Goal: Task Accomplishment & Management: Manage account settings

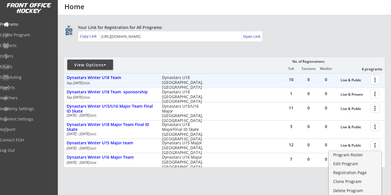
click at [374, 79] on div at bounding box center [376, 79] width 10 height 10
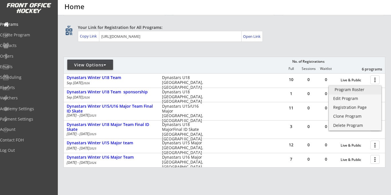
click at [348, 90] on div "Program Roster" at bounding box center [354, 90] width 41 height 4
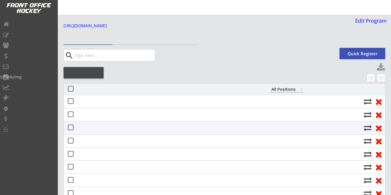
select select ""All Positions""
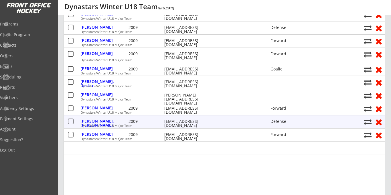
scroll to position [86, 0]
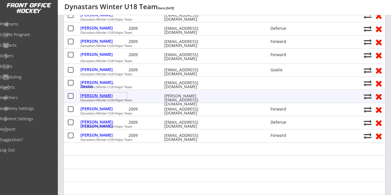
click at [96, 94] on div "Matthews, Tim" at bounding box center [103, 96] width 47 height 4
click at [95, 94] on body "Link for Registration: https://frontofficehockey.com/program/1748404616493x7995…" at bounding box center [195, 11] width 391 height 195
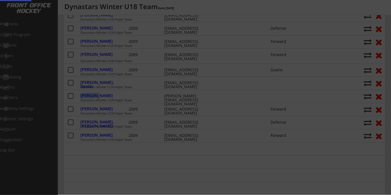
select select ""PLACEHOLDER_1427118222253""
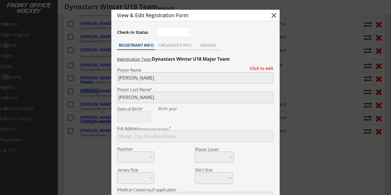
scroll to position [89, 0]
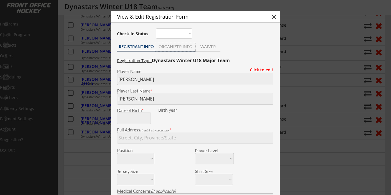
click at [182, 47] on div "ORGANIZER INFO" at bounding box center [175, 47] width 40 height 4
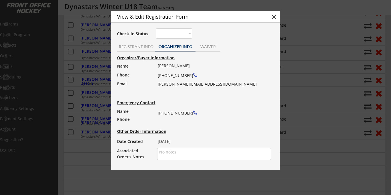
click at [273, 17] on button "close" at bounding box center [273, 17] width 9 height 9
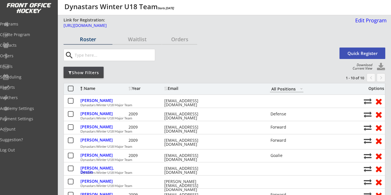
scroll to position [0, 0]
drag, startPoint x: 25, startPoint y: 25, endPoint x: 36, endPoint y: 25, distance: 10.9
click at [25, 25] on div "Programs" at bounding box center [26, 24] width 51 height 4
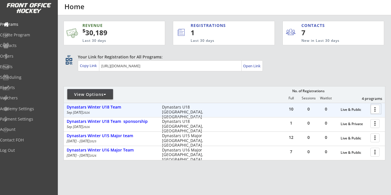
click at [374, 109] on div at bounding box center [376, 109] width 10 height 10
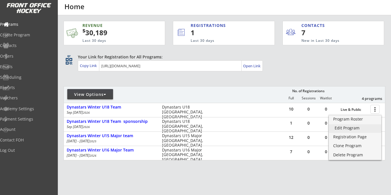
click at [345, 127] on div "Edit Program" at bounding box center [354, 128] width 41 height 4
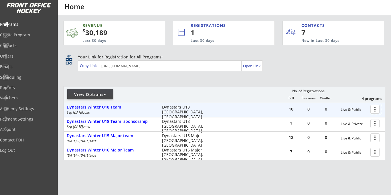
click at [374, 108] on div at bounding box center [376, 109] width 10 height 10
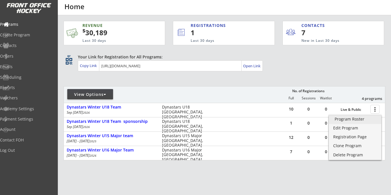
click at [344, 120] on div "Program Roster" at bounding box center [354, 119] width 41 height 4
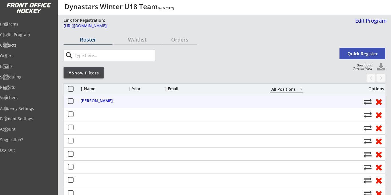
select select ""All Positions""
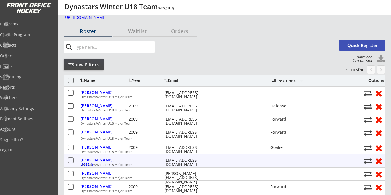
scroll to position [9, 0]
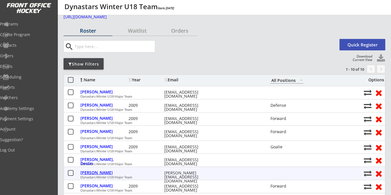
click at [100, 172] on div "[PERSON_NAME]" at bounding box center [103, 172] width 47 height 4
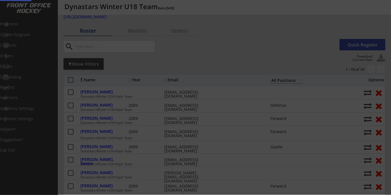
select select ""PLACEHOLDER_1427118222253""
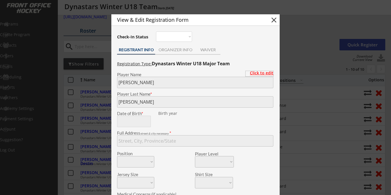
click at [258, 73] on div "Click to edit" at bounding box center [259, 73] width 28 height 4
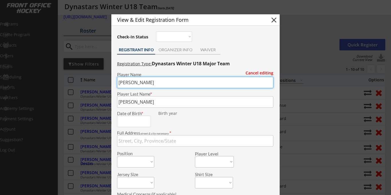
click at [129, 81] on input "input" at bounding box center [195, 82] width 156 height 11
type input "T"
type input "l"
type input "Logan"
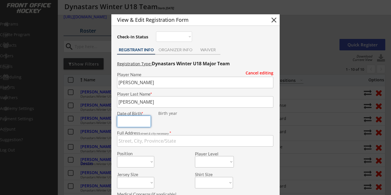
click at [132, 121] on input "input" at bounding box center [134, 121] width 34 height 11
type input "02/09/2009"
click at [147, 145] on input "input" at bounding box center [195, 140] width 156 height 11
click at [124, 161] on select "Forward Defense Goalie" at bounding box center [135, 161] width 37 height 11
select select ""Goalie""
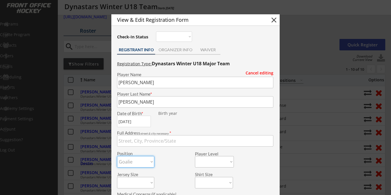
click at [117, 156] on select "Forward Defense Goalie" at bounding box center [135, 161] width 37 height 11
click at [221, 162] on select at bounding box center [214, 161] width 39 height 11
click at [173, 162] on div "Position Forward Defense Goalie" at bounding box center [155, 158] width 77 height 17
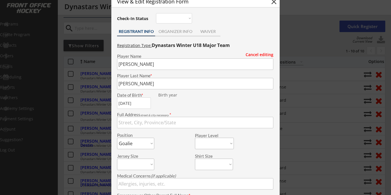
scroll to position [30, 0]
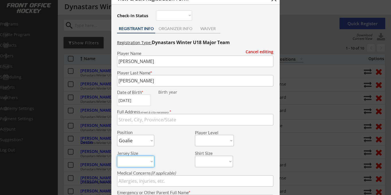
click at [148, 160] on select "Adult S Adult M Adult L Adult XL Goalie L" at bounding box center [135, 161] width 37 height 11
select select ""Adult XL""
click at [117, 156] on select "Adult S Adult M Adult L Adult XL Goalie L" at bounding box center [135, 161] width 37 height 11
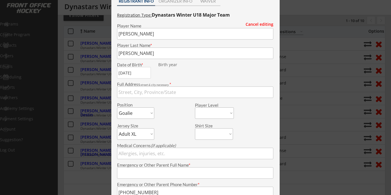
scroll to position [56, 0]
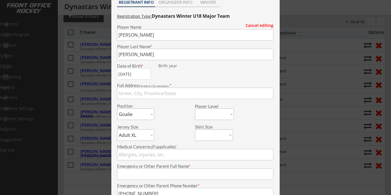
click at [124, 94] on input "input" at bounding box center [195, 93] width 156 height 11
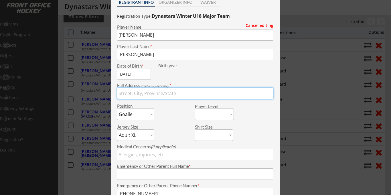
click at [253, 109] on div "Player Level" at bounding box center [233, 111] width 77 height 17
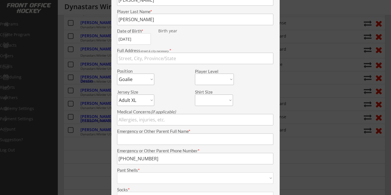
scroll to position [92, 0]
click at [141, 140] on input "input" at bounding box center [195, 137] width 156 height 11
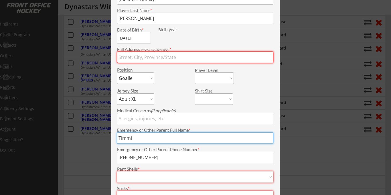
click at [134, 139] on input "input" at bounding box center [195, 137] width 156 height 11
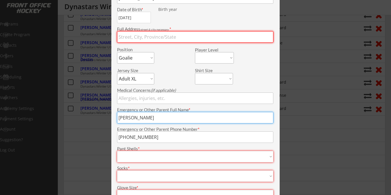
scroll to position [117, 0]
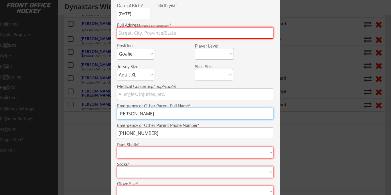
type input "Tim"
click at [173, 155] on select "Adult S Adult M Adult L Adult XL" at bounding box center [195, 152] width 156 height 11
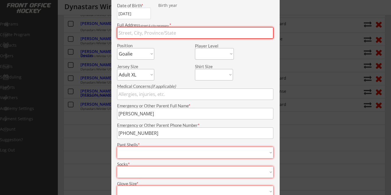
select select ""Adult XL""
click at [117, 147] on select "Adult S Adult M Adult L Adult XL" at bounding box center [195, 152] width 156 height 11
type input "Adult XL"
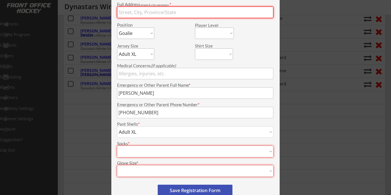
scroll to position [138, 0]
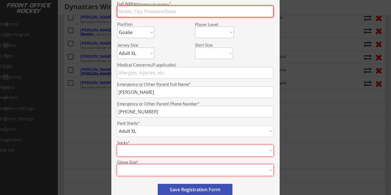
click at [158, 151] on select "Adult 24 inch Adult 26 inch Adult 28 inch Adult 30 inch Adult 32 inch" at bounding box center [195, 150] width 156 height 11
select select ""Adult 32 inch""
click at [117, 145] on select "Adult 24 inch Adult 26 inch Adult 28 inch Adult 30 inch Adult 32 inch" at bounding box center [195, 150] width 156 height 11
type input "Adult 32 inch"
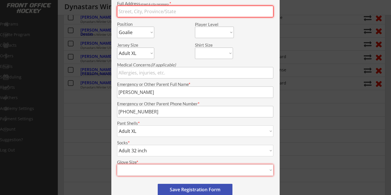
click at [208, 169] on select "12 13 14 15 16" at bounding box center [195, 169] width 156 height 11
click at [128, 181] on div "Registration Type: Dynastars Winter U18 Major Team Cancel editing Player Name P…" at bounding box center [195, 71] width 162 height 288
click at [185, 174] on select "12 13 14 15 16" at bounding box center [195, 169] width 156 height 11
select select ""12""
click at [117, 164] on select "12 13 14 15 16" at bounding box center [195, 169] width 156 height 11
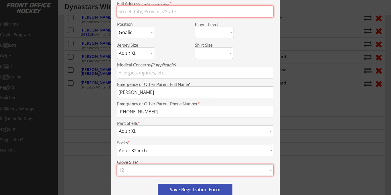
type input "12"
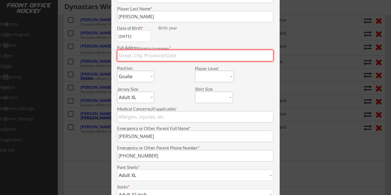
scroll to position [90, 0]
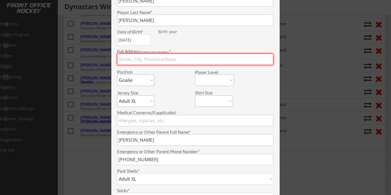
click at [155, 59] on input "input" at bounding box center [195, 58] width 156 height 11
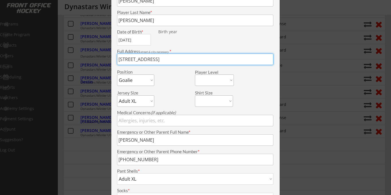
type input "20-33153 range road 33 mountain view county t4h4c1"
click at [145, 101] on select "Adult S Adult M Adult L Adult XL Goalie L" at bounding box center [135, 100] width 37 height 11
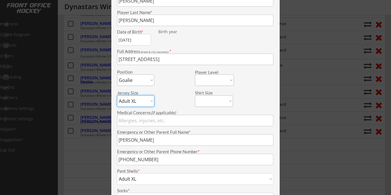
select select ""Goalie L""
click at [117, 95] on select "Adult S Adult M Adult L Adult XL Goalie L" at bounding box center [135, 100] width 37 height 11
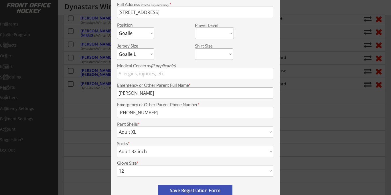
scroll to position [139, 0]
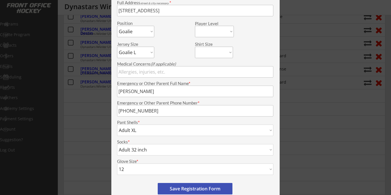
click at [191, 190] on button "Save Registration Form" at bounding box center [195, 188] width 75 height 11
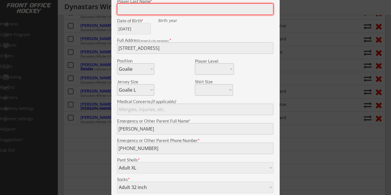
scroll to position [23, 0]
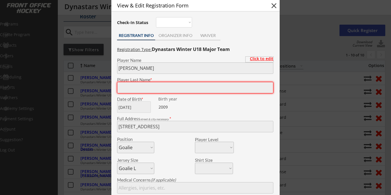
click at [256, 58] on div "Click to edit" at bounding box center [259, 59] width 28 height 4
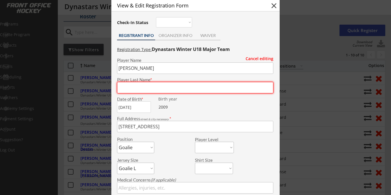
click at [145, 86] on input "input" at bounding box center [195, 87] width 156 height 11
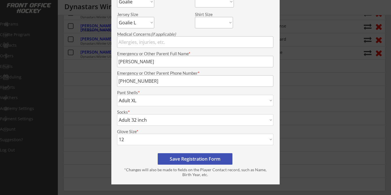
type input "Matthews"
click at [194, 154] on button "Save Registration Form" at bounding box center [195, 158] width 75 height 11
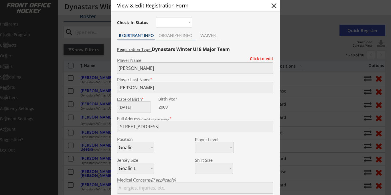
click at [182, 36] on div "ORGANIZER INFO" at bounding box center [175, 35] width 40 height 4
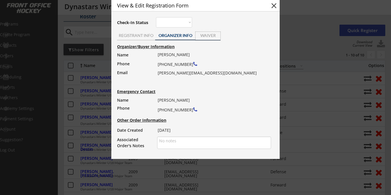
click at [201, 37] on div "WAIVER" at bounding box center [207, 35] width 25 height 4
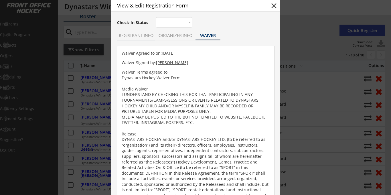
click at [128, 35] on div "REGISTRANT INFO" at bounding box center [136, 35] width 38 height 4
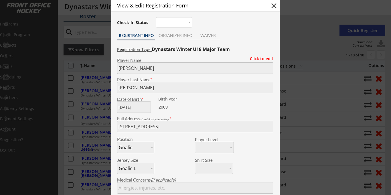
click at [272, 6] on button "close" at bounding box center [273, 5] width 9 height 9
select select ""PLACEHOLDER_1427118222253""
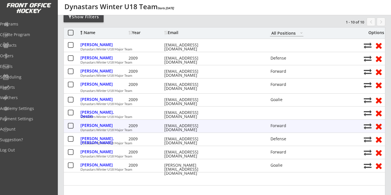
scroll to position [61, 0]
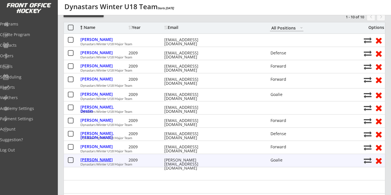
click at [98, 158] on div "Tim Matthews" at bounding box center [103, 160] width 47 height 4
click at [99, 159] on div "Tim Matthews" at bounding box center [103, 160] width 47 height 4
click at [159, 160] on div "2009" at bounding box center [145, 160] width 34 height 4
click at [95, 161] on div "Tim Matthews" at bounding box center [103, 160] width 47 height 4
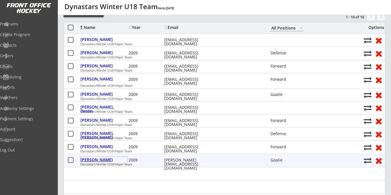
click at [93, 161] on div "Tim Matthews" at bounding box center [103, 160] width 47 height 4
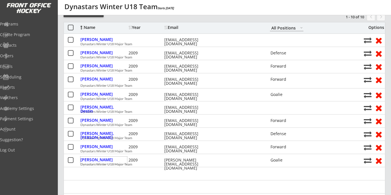
click at [110, 177] on div at bounding box center [224, 173] width 321 height 13
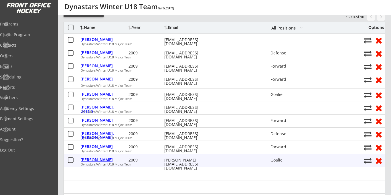
click at [95, 161] on div "Tim Matthews" at bounding box center [103, 160] width 47 height 4
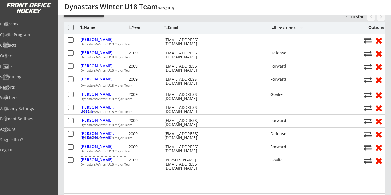
click at [90, 171] on div at bounding box center [224, 173] width 321 height 13
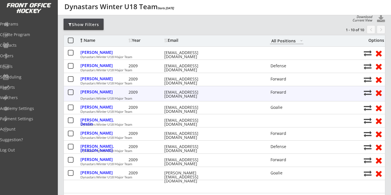
scroll to position [48, 0]
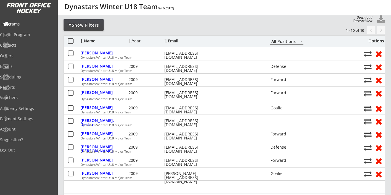
click at [18, 21] on div "Programs" at bounding box center [27, 24] width 54 height 10
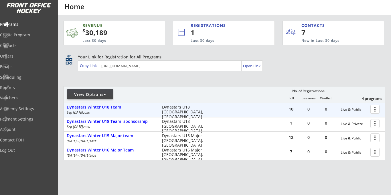
click at [375, 109] on div at bounding box center [376, 109] width 10 height 10
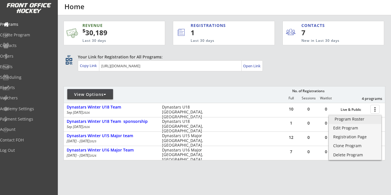
click at [350, 120] on div "Program Roster" at bounding box center [354, 119] width 41 height 4
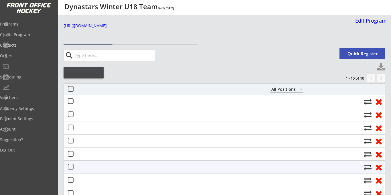
select select ""All Positions""
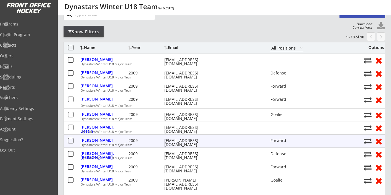
scroll to position [56, 0]
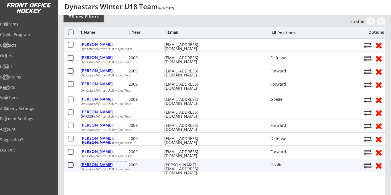
click at [101, 166] on div "Tim Matthews" at bounding box center [103, 164] width 47 height 4
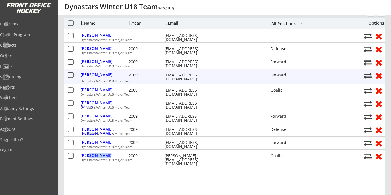
scroll to position [60, 0]
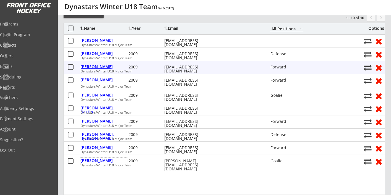
click at [101, 67] on div "Jaber, Rowan" at bounding box center [103, 67] width 47 height 4
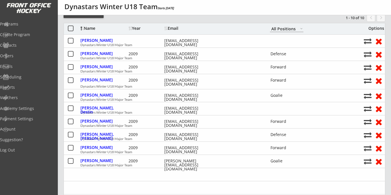
select select ""Forward""
select select ""Adult L""
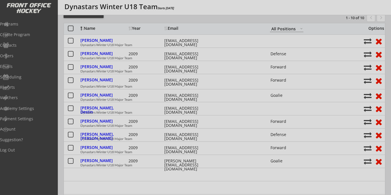
type input "Adult L"
type input "Adult 30 inch"
type input "13"
select select ""Adult L""
select select ""Adult 30 inch""
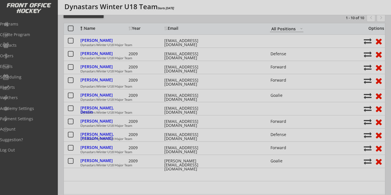
select select ""13""
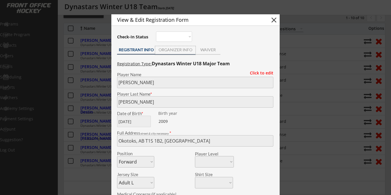
click at [173, 51] on div "ORGANIZER INFO" at bounding box center [175, 50] width 40 height 4
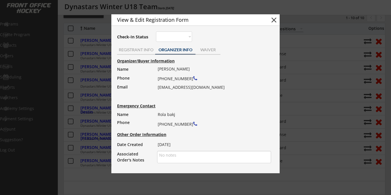
click at [276, 20] on button "close" at bounding box center [273, 20] width 9 height 9
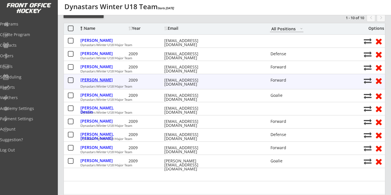
click at [100, 81] on div "Jones, Nickalaus" at bounding box center [103, 80] width 47 height 4
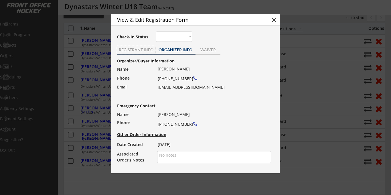
click at [139, 48] on div "REGISTRANT INFO" at bounding box center [136, 50] width 38 height 4
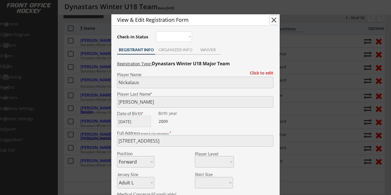
drag, startPoint x: 271, startPoint y: 19, endPoint x: 254, endPoint y: 24, distance: 18.2
click at [271, 19] on button "close" at bounding box center [273, 20] width 9 height 9
select select ""PLACEHOLDER_1427118222253""
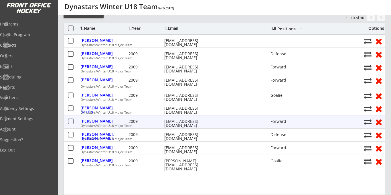
click at [93, 122] on div "Puetz, Daniel" at bounding box center [103, 121] width 47 height 4
type input "Daniel"
type input "Puetz"
type input "12/10/2009"
type input "Foothills, AB T1S 3V8, Canada"
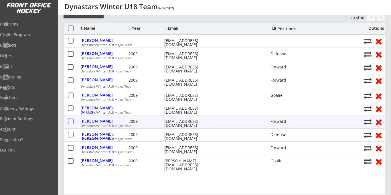
select select ""Forward""
select select ""Adult XL""
type input "Anjelika Puetz"
type input "(403) 613-7190"
type input "Adult XL"
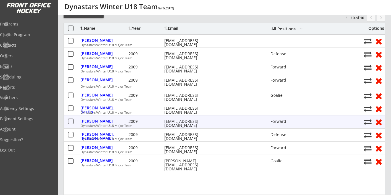
select select ""Adult XL""
type input "Adult 32 inch"
select select ""Adult 32 inch""
type input "14"
select select ""14""
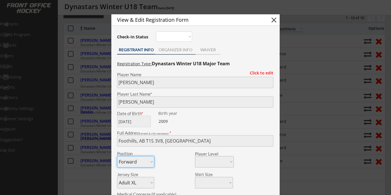
click at [173, 50] on div "ORGANIZER INFO" at bounding box center [175, 50] width 40 height 4
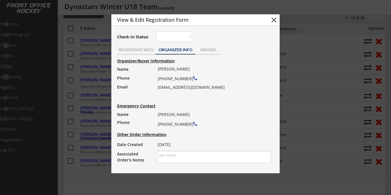
click at [272, 21] on button "close" at bounding box center [273, 20] width 9 height 9
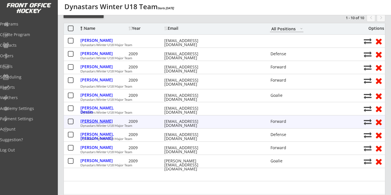
click at [100, 121] on div "Puetz, Daniel" at bounding box center [103, 121] width 47 height 4
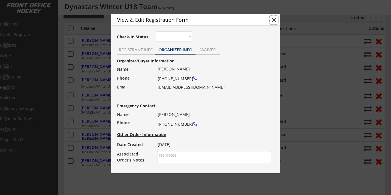
click at [273, 21] on button "close" at bounding box center [273, 20] width 9 height 9
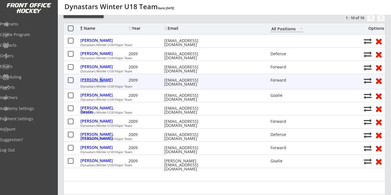
click at [97, 81] on div "Jones, Nickalaus" at bounding box center [103, 80] width 47 height 4
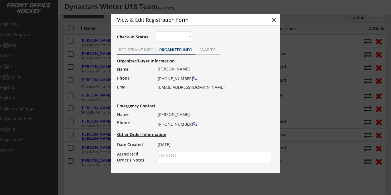
click at [143, 50] on div "REGISTRANT INFO" at bounding box center [136, 50] width 38 height 4
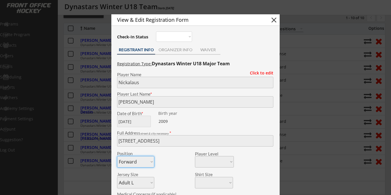
click at [271, 20] on button "close" at bounding box center [273, 20] width 9 height 9
select select ""PLACEHOLDER_1427118222253""
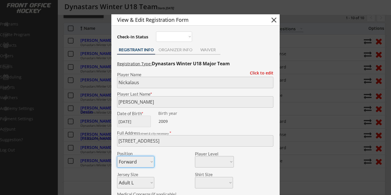
select select ""PLACEHOLDER_1427118222253""
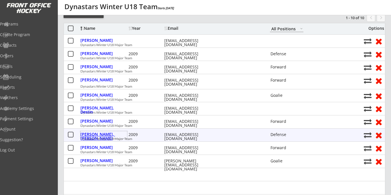
click at [104, 133] on div "Usher, Hudson" at bounding box center [103, 136] width 47 height 8
type input "Hudson"
type input "Usher"
type input "08/02/2009"
type input "634 Diamond Ct SE, Calgary, AB T2J 7C8, Canada"
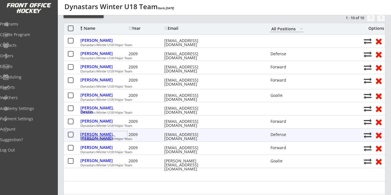
select select ""Defense""
select select ""Adult L""
type input "Jason Usher"
type input "(403) 860-6612"
type input "Adult M"
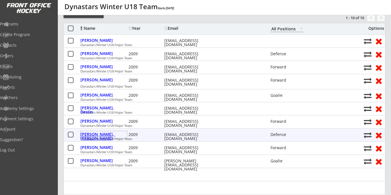
select select ""Adult M""
type input "Adult 26 inch"
select select ""Adult 26 inch""
type input "14"
select select ""14""
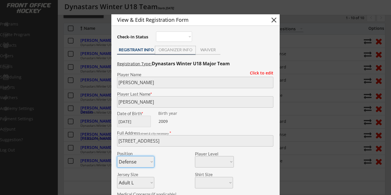
click at [173, 49] on div "ORGANIZER INFO" at bounding box center [175, 50] width 40 height 4
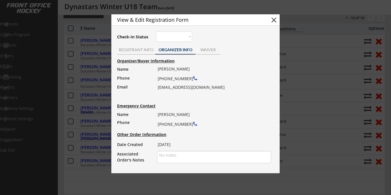
click at [274, 20] on button "close" at bounding box center [273, 20] width 9 height 9
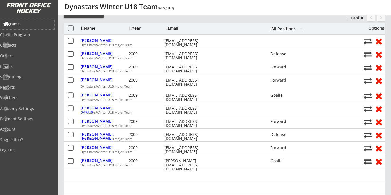
click at [27, 25] on div "Programs" at bounding box center [26, 24] width 51 height 4
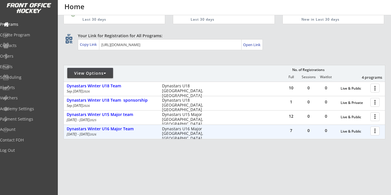
scroll to position [31, 0]
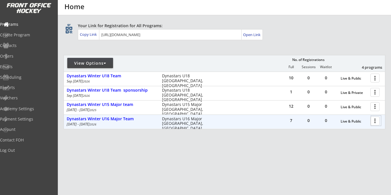
click at [374, 122] on div at bounding box center [376, 121] width 10 height 10
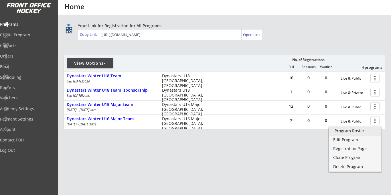
click at [342, 131] on div "Program Roster" at bounding box center [354, 131] width 41 height 4
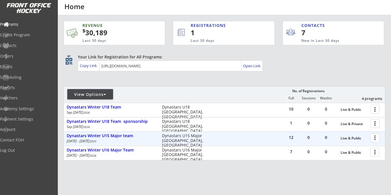
click at [374, 138] on div at bounding box center [376, 137] width 10 height 10
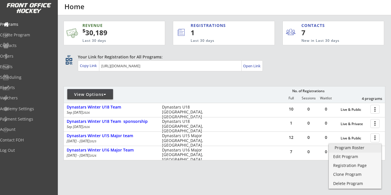
click at [343, 148] on div "Program Roster" at bounding box center [354, 148] width 41 height 4
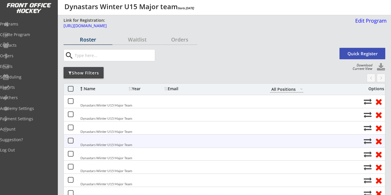
select select ""All Positions""
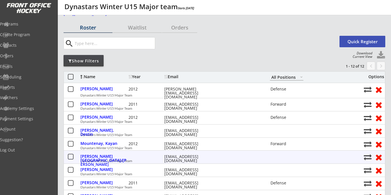
scroll to position [10, 0]
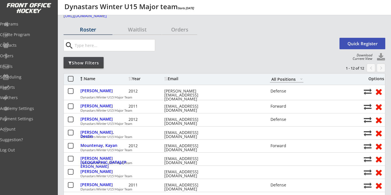
click at [370, 56] on div "Download Current View" at bounding box center [360, 56] width 23 height 7
click at [383, 57] on button at bounding box center [380, 57] width 9 height 9
select select ""Player Info""
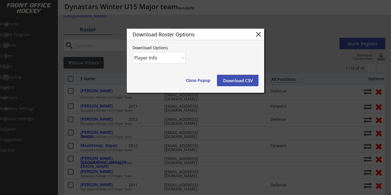
click at [263, 31] on div "Download Roster Options close" at bounding box center [195, 34] width 137 height 11
click at [260, 35] on button "close" at bounding box center [258, 34] width 9 height 9
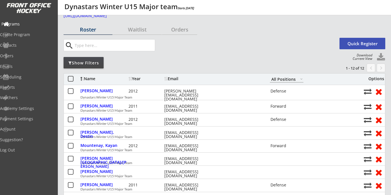
click at [29, 25] on div "Programs" at bounding box center [26, 24] width 51 height 4
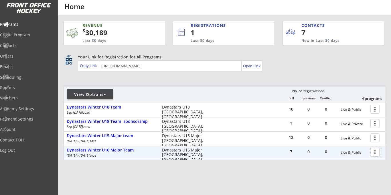
click at [377, 153] on div at bounding box center [376, 152] width 10 height 10
